Goal: Transaction & Acquisition: Subscribe to service/newsletter

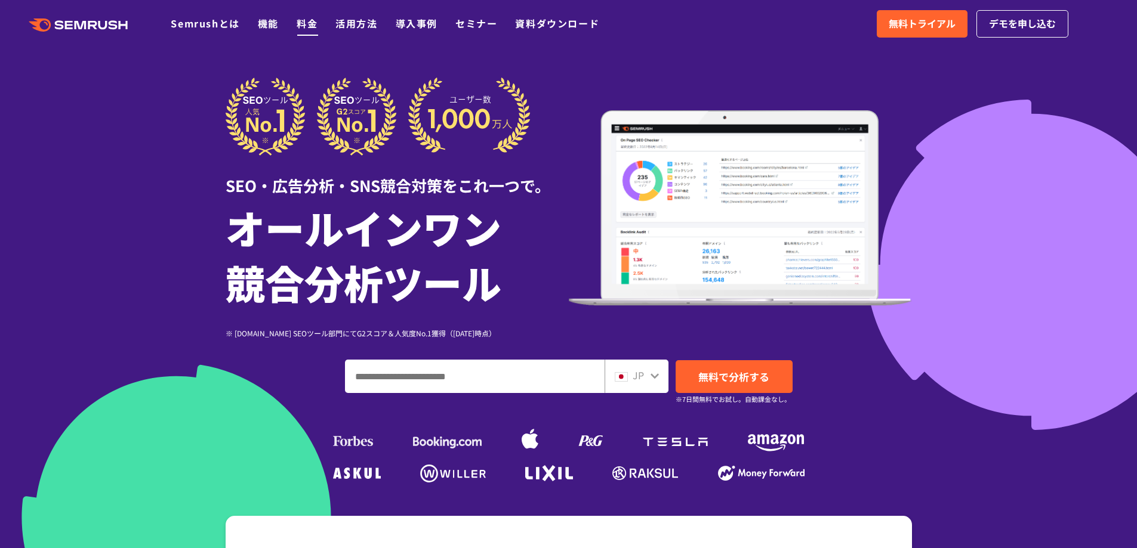
click at [304, 20] on link "料金" at bounding box center [307, 23] width 21 height 14
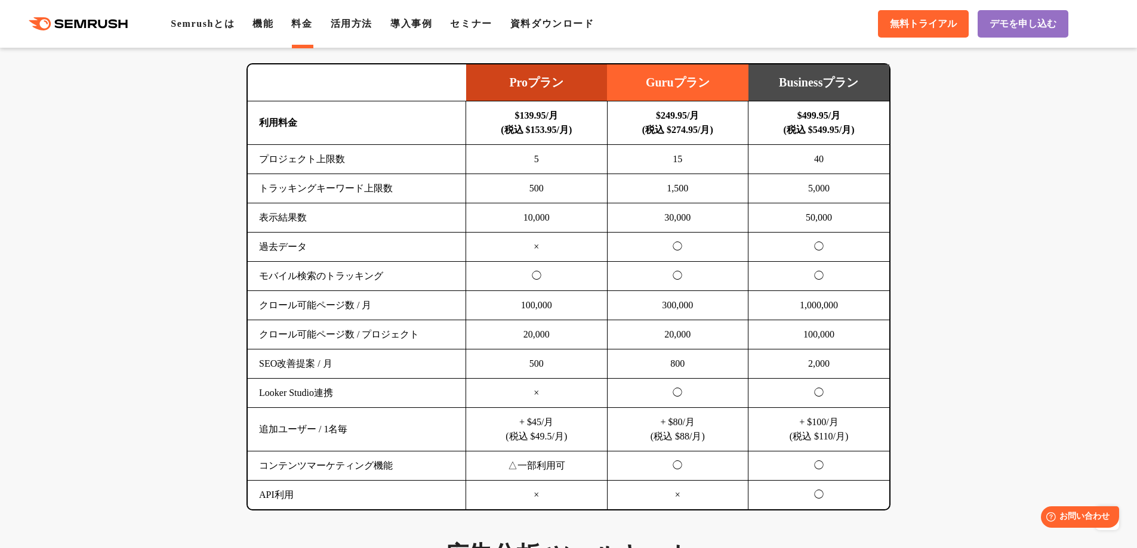
scroll to position [766, 0]
